Goal: Task Accomplishment & Management: Use online tool/utility

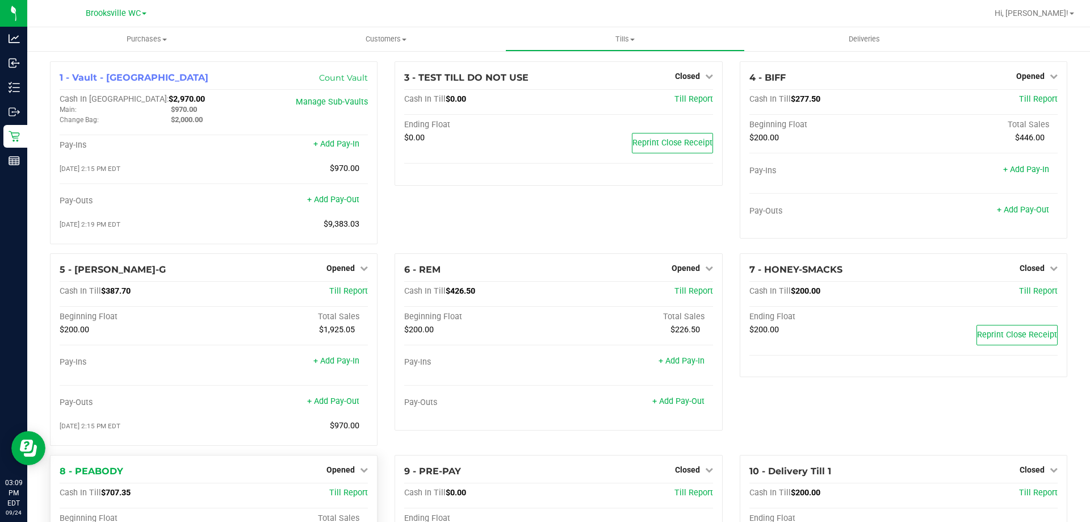
scroll to position [133, 0]
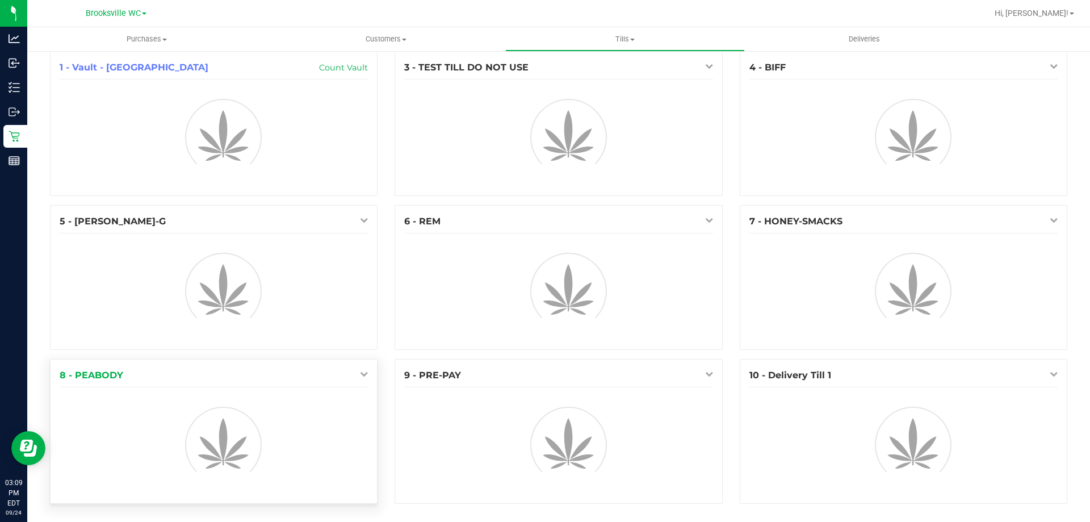
scroll to position [12, 0]
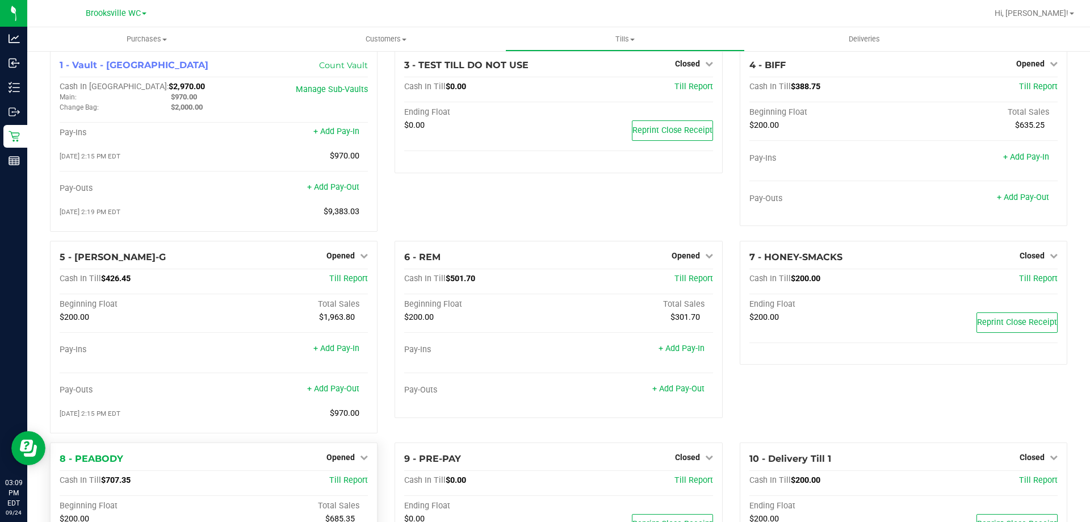
click at [345, 453] on div "Opened" at bounding box center [346, 457] width 41 height 14
click at [345, 459] on span "Opened" at bounding box center [340, 456] width 28 height 9
click at [344, 481] on link "Close Till" at bounding box center [342, 480] width 31 height 9
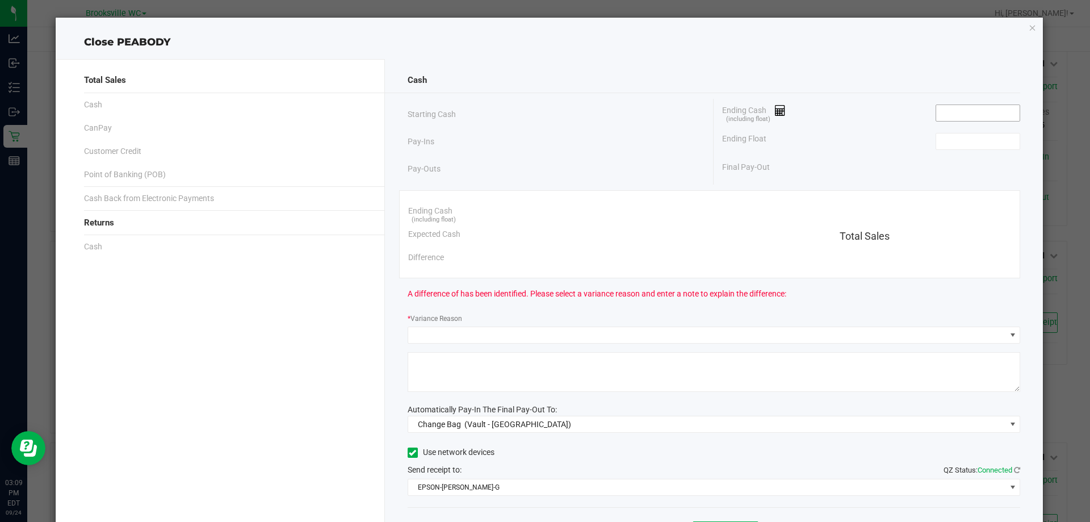
click at [960, 118] on input at bounding box center [977, 113] width 83 height 16
type input "$707.40"
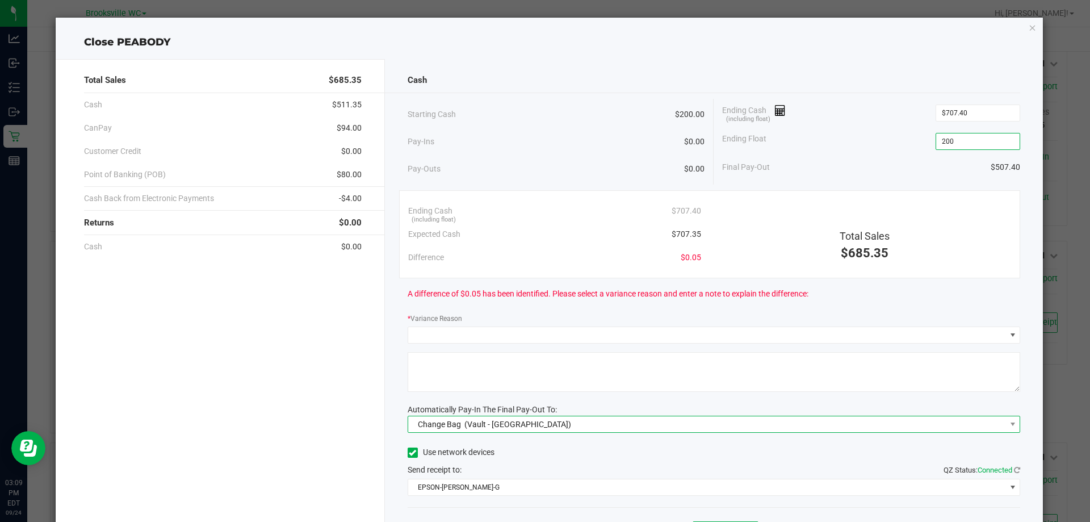
type input "$200.00"
click at [733, 421] on span "Change Bag (Vault - Brooksville)" at bounding box center [707, 424] width 598 height 16
click at [959, 110] on input "707.4" at bounding box center [977, 113] width 83 height 16
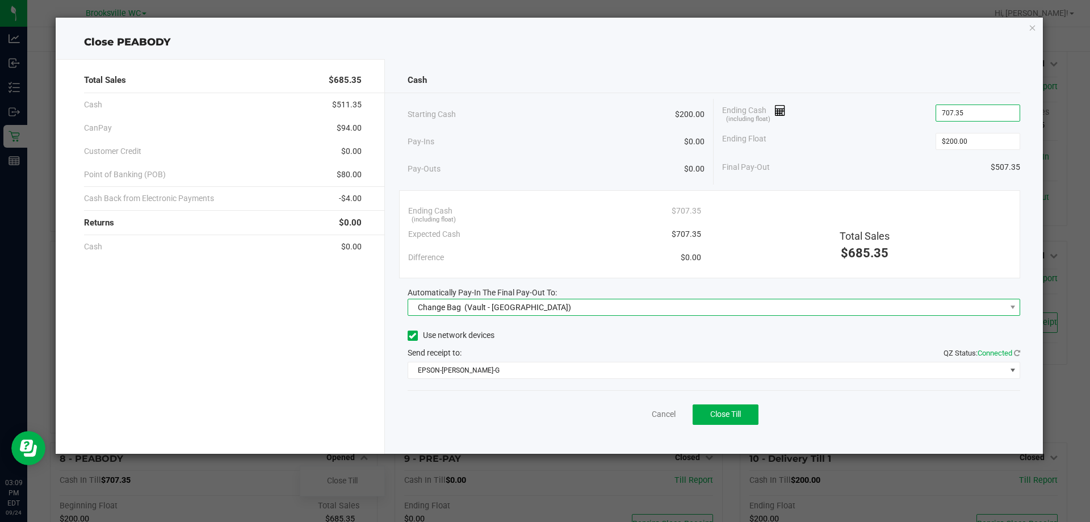
type input "$707.35"
click at [656, 301] on span "Change Bag (Vault - Brooksville)" at bounding box center [707, 307] width 598 height 16
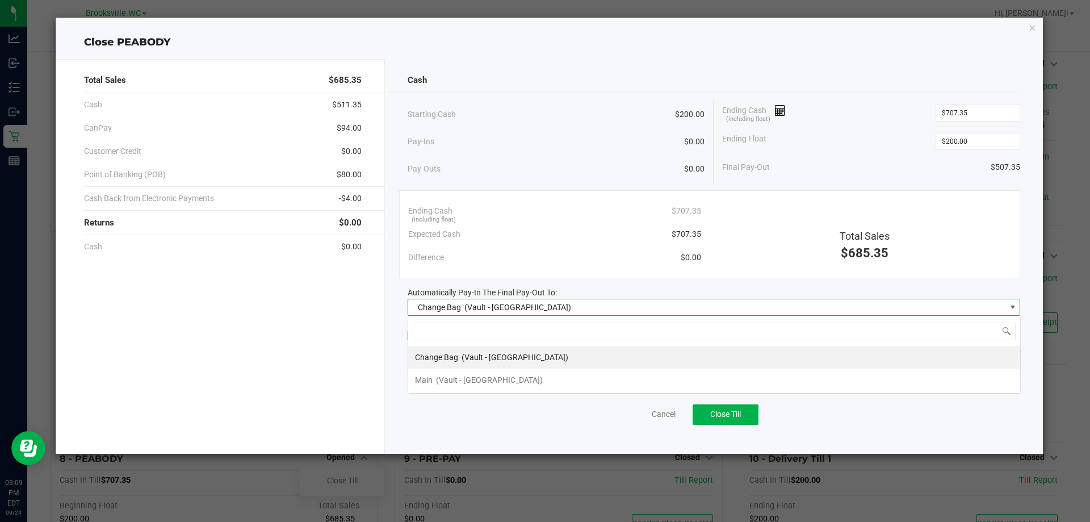
scroll to position [17, 612]
click at [466, 379] on span "(Vault - Brooksville)" at bounding box center [489, 379] width 107 height 9
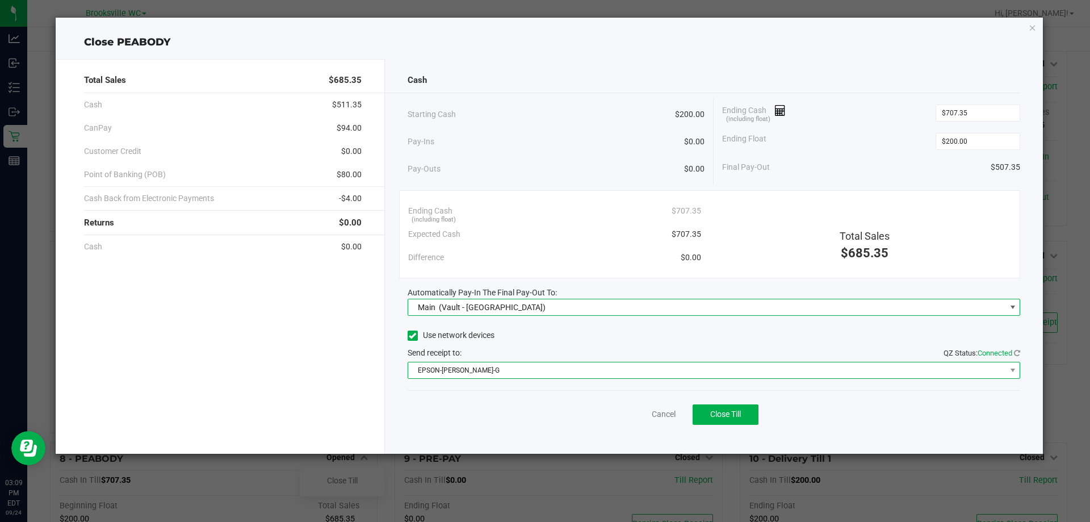
click at [505, 371] on span "EPSON-BECKY-G" at bounding box center [707, 370] width 598 height 16
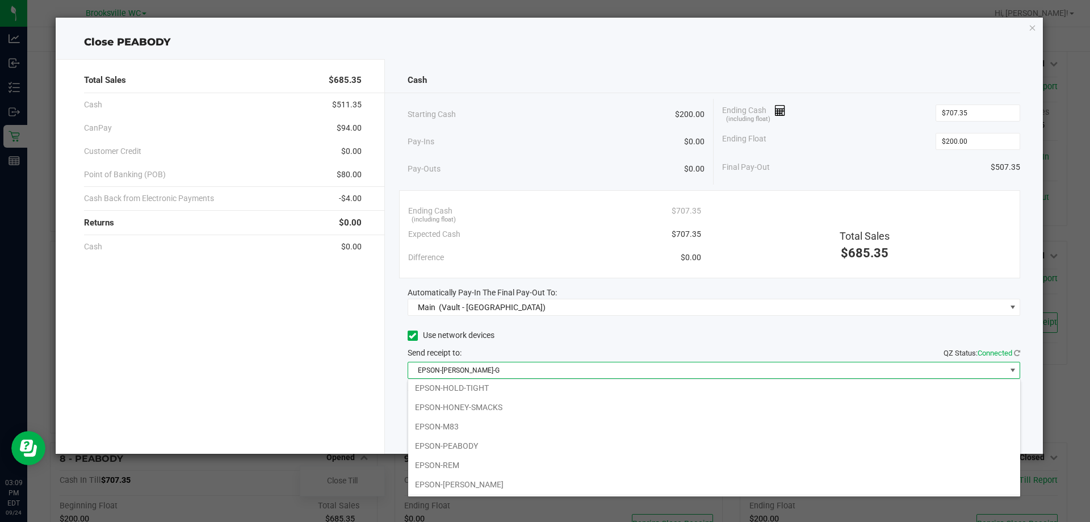
scroll to position [99, 0]
click at [476, 486] on li "EPSON-SMEE" at bounding box center [714, 484] width 612 height 19
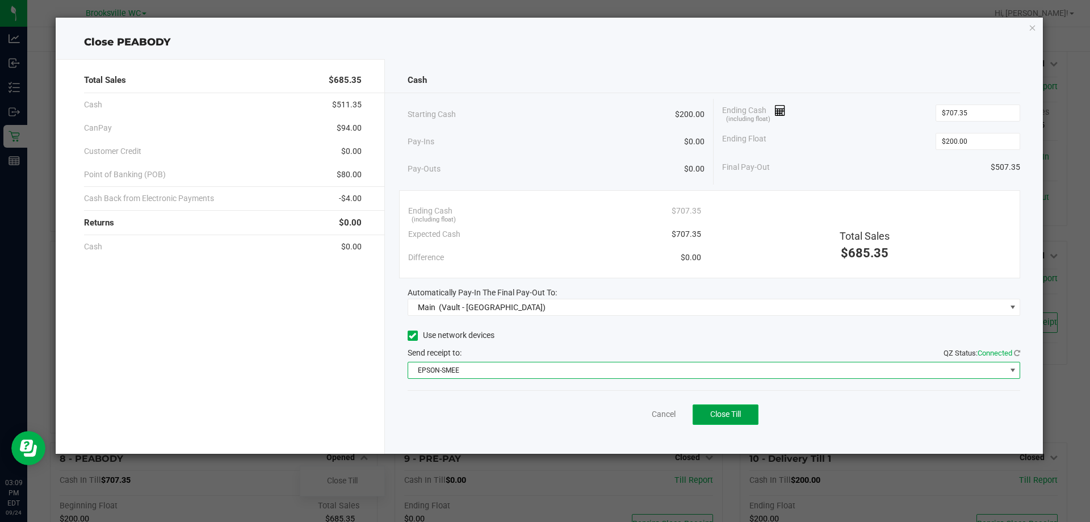
click at [739, 410] on span "Close Till" at bounding box center [725, 413] width 31 height 9
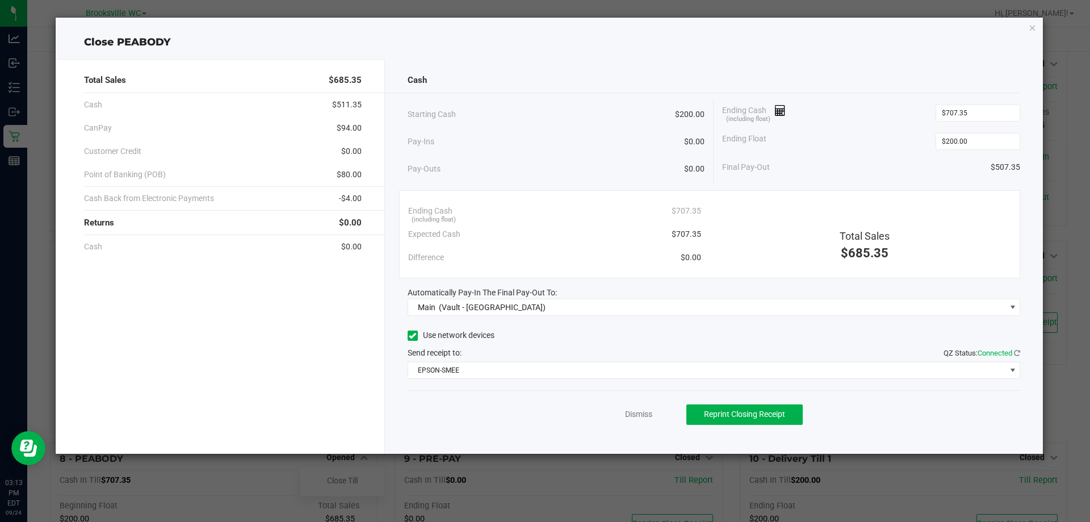
click at [622, 410] on div "Dismiss Reprint Closing Receipt" at bounding box center [713, 412] width 613 height 44
click at [628, 412] on link "Dismiss" at bounding box center [638, 414] width 27 height 12
